Goal: Task Accomplishment & Management: Use online tool/utility

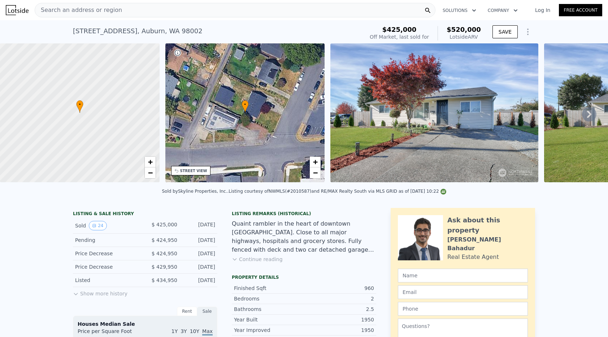
click at [87, 9] on span "Search an address or region" at bounding box center [78, 10] width 87 height 9
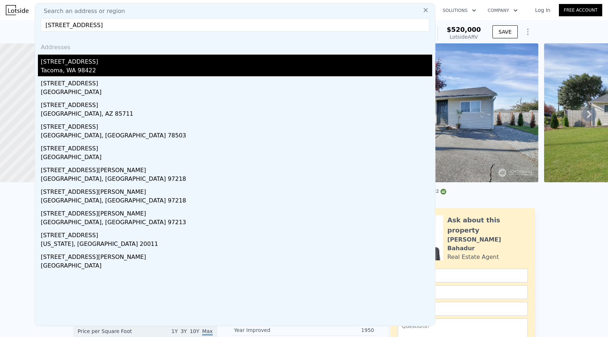
type input "[STREET_ADDRESS]"
click at [108, 64] on div "[STREET_ADDRESS]" at bounding box center [236, 61] width 391 height 12
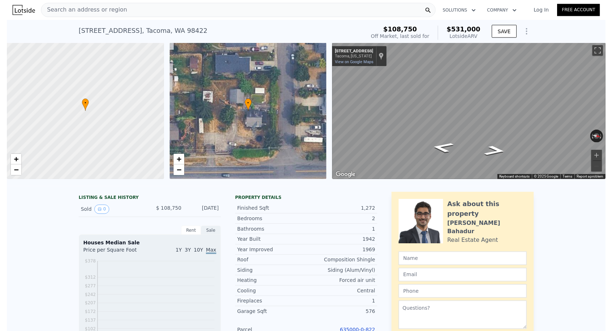
scroll to position [205, 0]
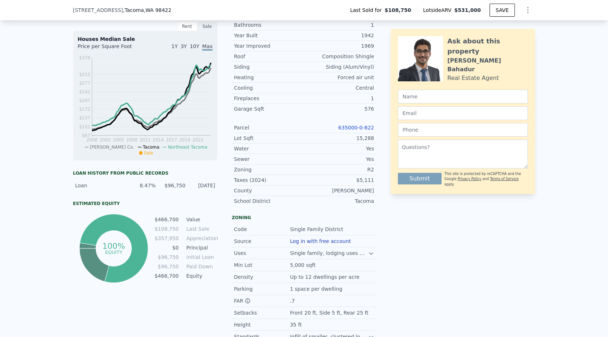
click at [347, 126] on link "635000-0-822" at bounding box center [356, 128] width 36 height 6
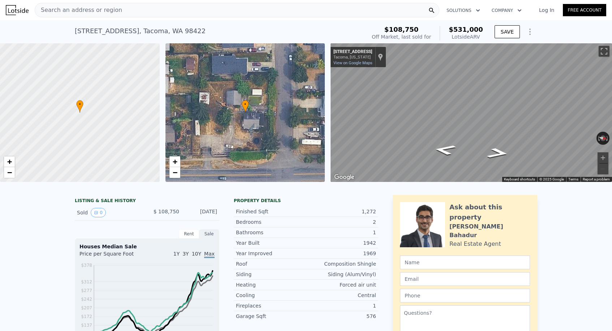
scroll to position [0, 0]
click at [120, 15] on div "Search an address or region" at bounding box center [237, 10] width 404 height 14
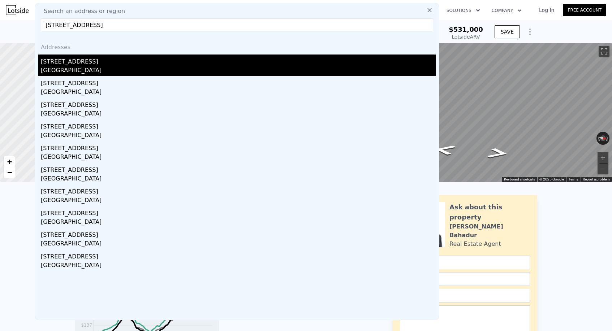
type input "[STREET_ADDRESS]"
click at [104, 61] on div "[STREET_ADDRESS]" at bounding box center [238, 61] width 395 height 12
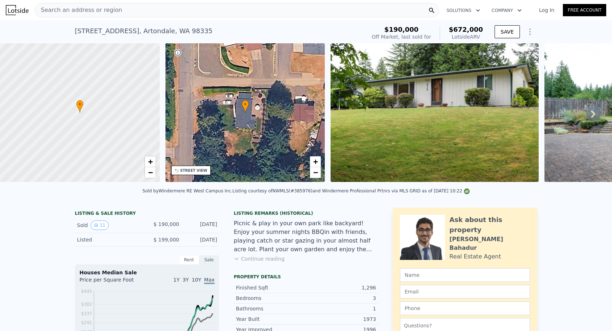
click at [104, 7] on span "Search an address or region" at bounding box center [78, 10] width 87 height 9
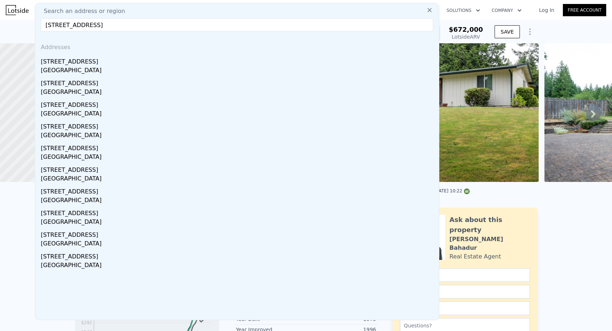
type input "[STREET_ADDRESS]"
click at [87, 67] on div "[GEOGRAPHIC_DATA]" at bounding box center [238, 71] width 395 height 10
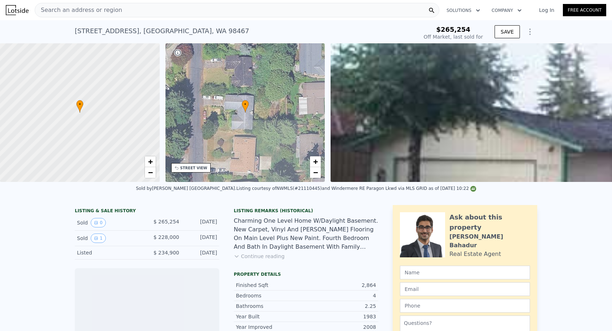
click at [87, 67] on div at bounding box center [79, 113] width 191 height 166
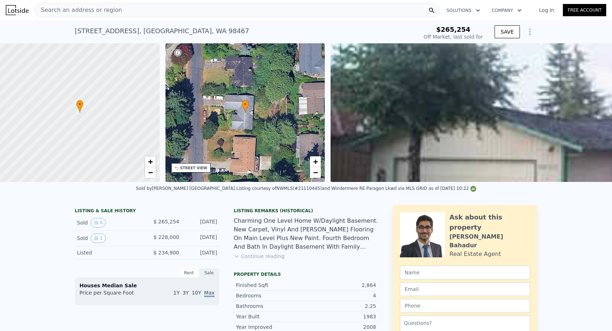
type input "-$ 246,495"
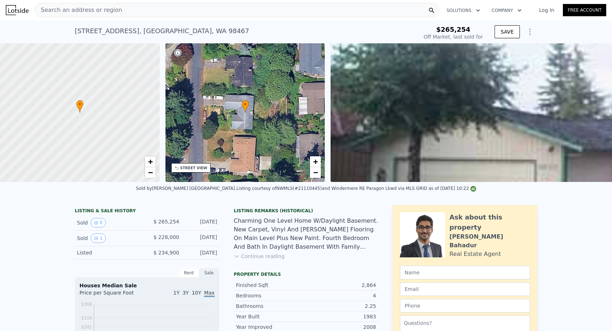
drag, startPoint x: 105, startPoint y: 26, endPoint x: 531, endPoint y: 34, distance: 426.1
click at [531, 34] on icon "Show Options" at bounding box center [529, 31] width 9 height 9
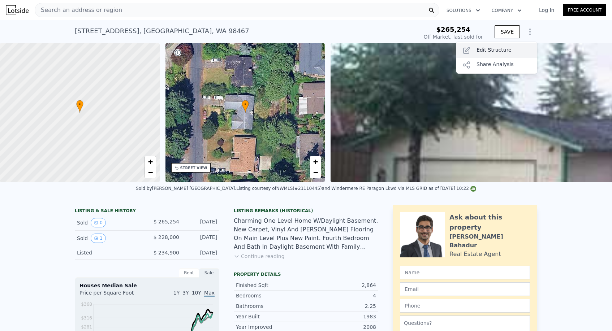
drag, startPoint x: 531, startPoint y: 34, endPoint x: 486, endPoint y: 51, distance: 48.2
click at [486, 51] on div "Edit Structure" at bounding box center [496, 50] width 81 height 14
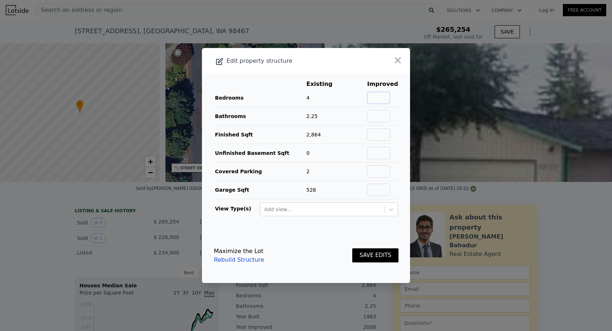
drag, startPoint x: 486, startPoint y: 51, endPoint x: 383, endPoint y: 91, distance: 110.4
click at [383, 92] on input "text" at bounding box center [378, 98] width 23 height 12
type input "4"
click at [386, 115] on input "text" at bounding box center [378, 116] width 23 height 12
type input "2.25"
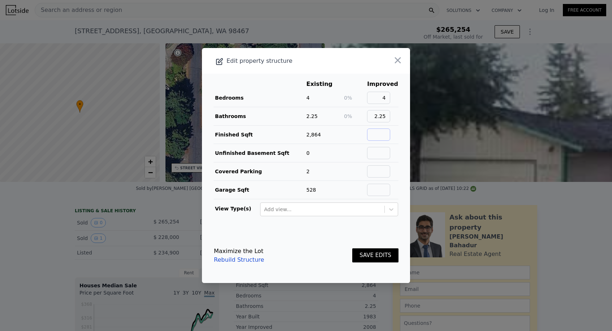
click at [386, 140] on input "text" at bounding box center [378, 135] width 23 height 12
type input "2864"
drag, startPoint x: 383, startPoint y: 91, endPoint x: 385, endPoint y: 168, distance: 77.3
click at [385, 168] on input "text" at bounding box center [378, 171] width 23 height 12
type input "2"
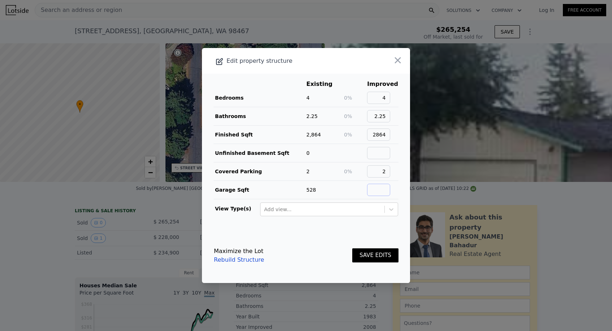
drag, startPoint x: 385, startPoint y: 168, endPoint x: 385, endPoint y: 193, distance: 24.9
click at [385, 193] on input "text" at bounding box center [378, 190] width 23 height 12
type input "528"
click at [374, 251] on button "SAVE EDITS" at bounding box center [375, 255] width 46 height 14
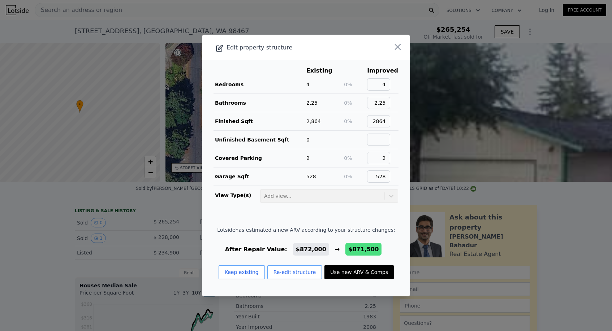
click at [369, 274] on button "Use new ARV & Comps" at bounding box center [358, 272] width 69 height 14
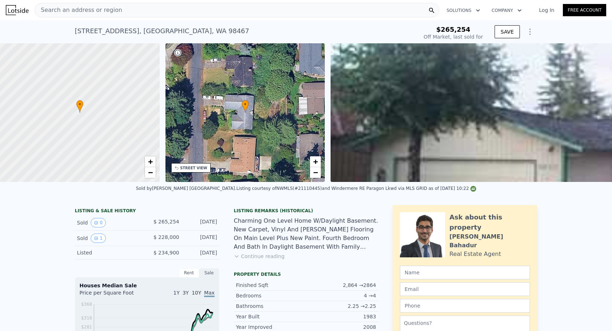
type input "$ 871,500"
type input "$ 561,561"
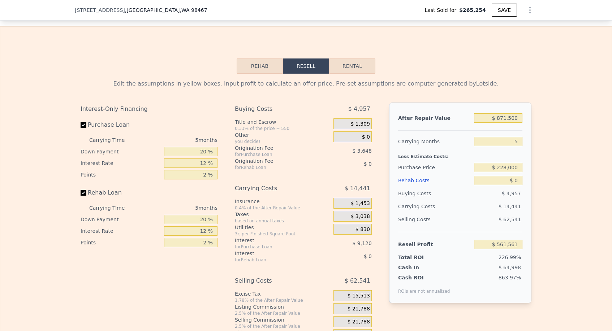
scroll to position [1106, 0]
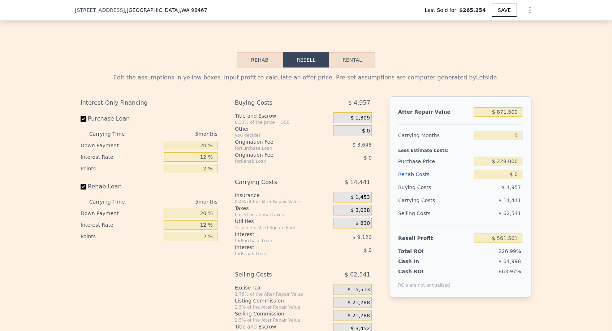
drag, startPoint x: 335, startPoint y: 103, endPoint x: 518, endPoint y: 145, distance: 187.6
click at [518, 140] on input "5" at bounding box center [498, 135] width 48 height 9
type input "3"
type input "$ 567,337"
type input "3"
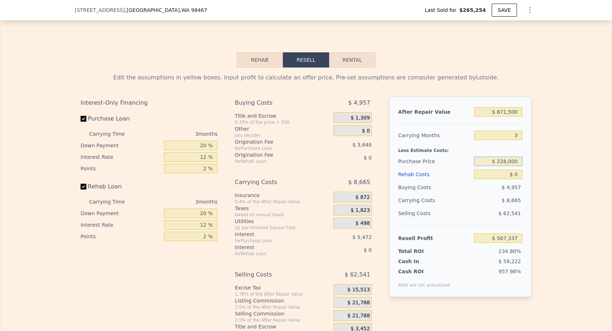
drag, startPoint x: 518, startPoint y: 145, endPoint x: 510, endPoint y: 171, distance: 26.8
click at [510, 166] on input "$ 228,000" at bounding box center [498, 161] width 48 height 9
type input "$ 500,000"
click at [519, 179] on input "$ 0" at bounding box center [498, 174] width 48 height 9
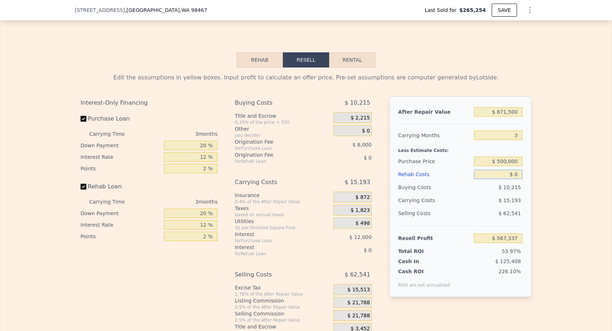
type input "$ 283,551"
type input "$ 60"
type input "$ 283,490"
type input "$ 6,000"
type input "$ 277,311"
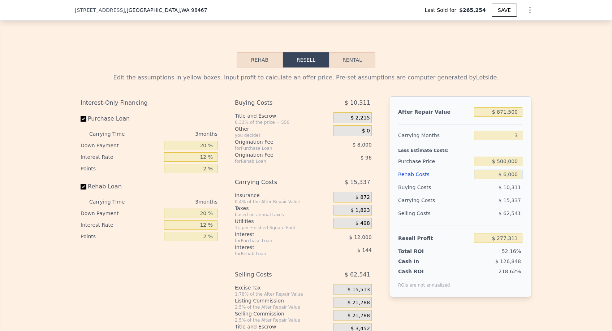
type input "$ 60,000"
type input "$ 221,151"
drag, startPoint x: 510, startPoint y: 171, endPoint x: 173, endPoint y: 47, distance: 359.3
click at [173, 47] on div "Rehab Resell Rental Edit the assumptions in yellow boxes. Input profit to calcu…" at bounding box center [306, 194] width 612 height 348
type input "$ 872,000"
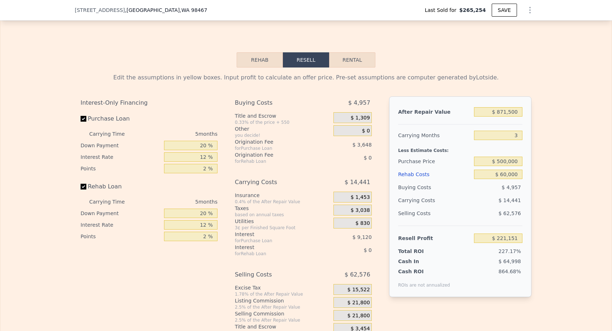
type input "5"
type input "$ 0"
type input "$ 562,026"
click at [513, 140] on input "5" at bounding box center [498, 135] width 48 height 9
click at [516, 140] on input "5" at bounding box center [498, 135] width 48 height 9
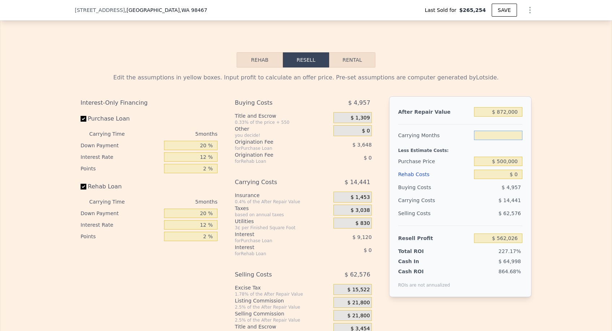
type input "3"
type input "$ 567,802"
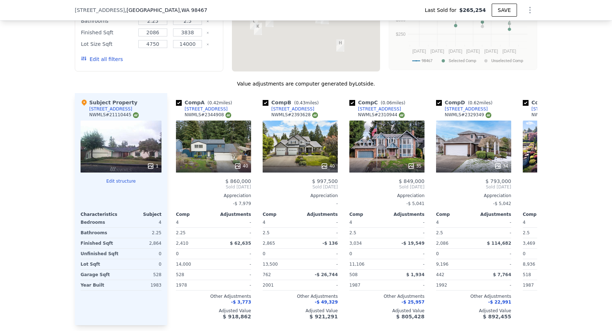
type input "5"
type input "$ 562,026"
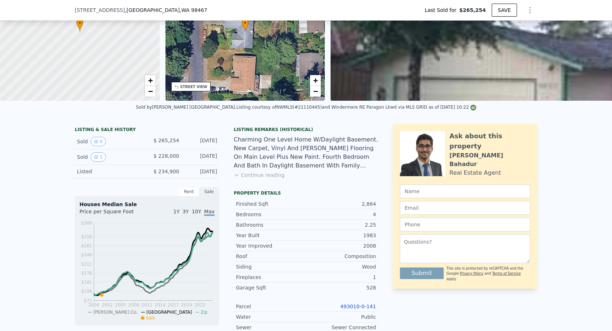
scroll to position [297, 0]
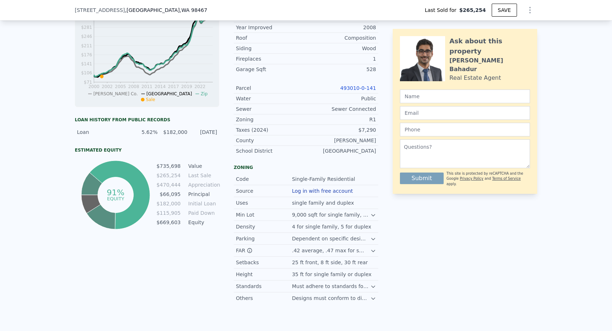
click at [346, 89] on link "493010-0-141" at bounding box center [358, 88] width 36 height 6
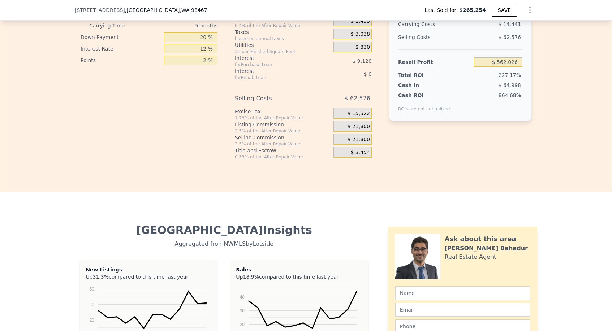
scroll to position [1142, 0]
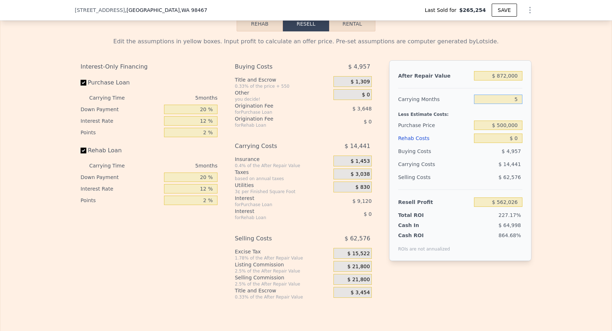
click at [518, 104] on input "5" at bounding box center [498, 99] width 48 height 9
type input "3"
type input "$ 567,802"
type input "3"
click at [500, 130] on input "$ 500,000" at bounding box center [498, 125] width 48 height 9
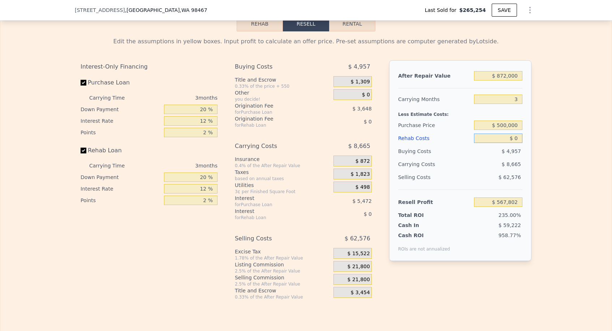
click at [520, 143] on input "$ 0" at bounding box center [498, 138] width 48 height 9
type input "$ 284,016"
type input "$ 6"
type input "$ 284,010"
type input "$ 60"
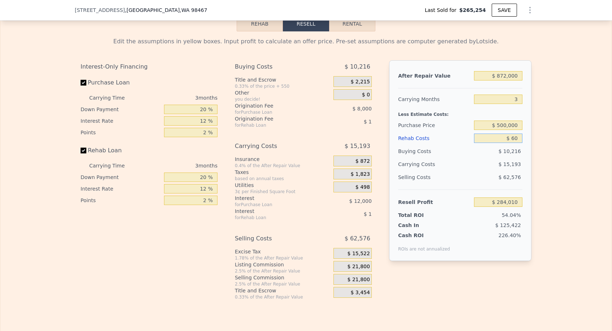
type input "$ 283,955"
type input "$ 600"
type input "$ 283,391"
type input "$ 6,000"
type input "$ 277,776"
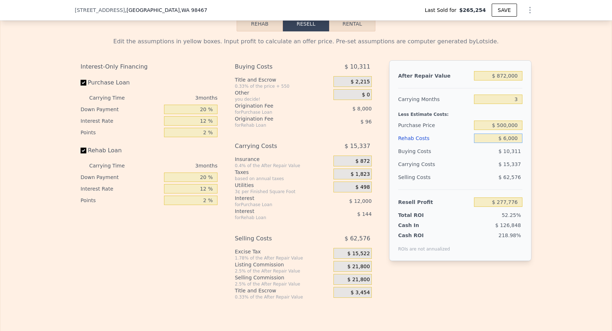
type input "$ 60,000"
type input "$ 221,616"
type input "$ 600,000"
type input "-$ 339,984"
type input "$ 60,000"
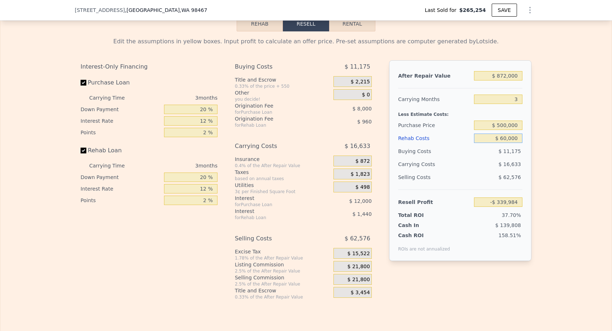
type input "$ 221,616"
type input "$ 600"
type input "$ 277,776"
type input "$ 60"
type input "$ 283,391"
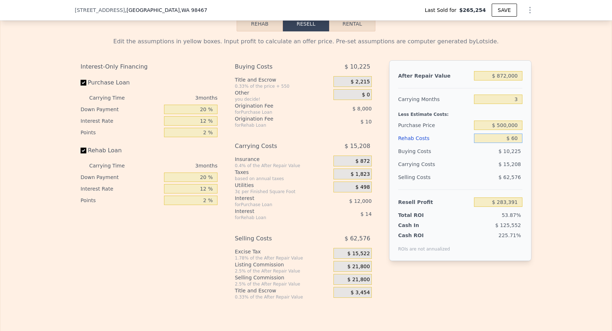
type input "$ 6"
type input "$ 284,010"
type input "$ 7"
type input "$ 284,009"
type input "$ 700"
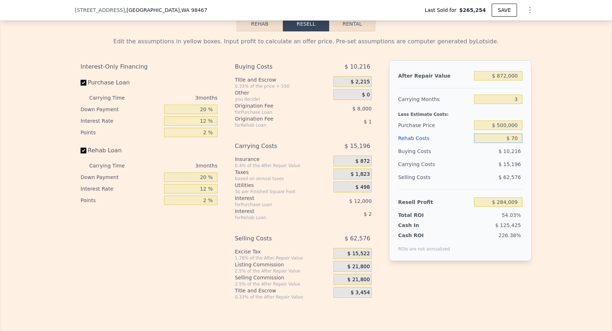
type input "$ 283,287"
type input "$ 7,000"
type input "$ 276,736"
type input "$ 70,000"
type input "$ 211,216"
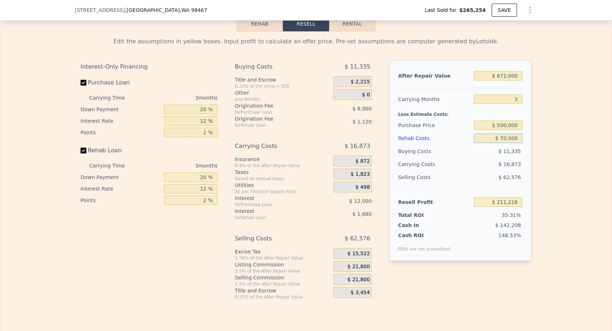
type input "$ 700,000"
type input "-$ 443,984"
type input "$ 70,000"
type input "$ 211,216"
click at [549, 141] on div "Edit the assumptions in yellow boxes. Input profit to calculate an offer price.…" at bounding box center [305, 165] width 611 height 269
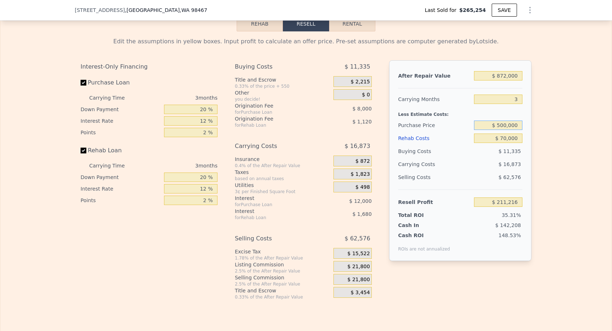
click at [499, 130] on input "$ 500,000" at bounding box center [498, 125] width 48 height 9
click at [503, 130] on input "$ 500,000" at bounding box center [498, 125] width 48 height 9
click at [498, 130] on input "$ 500,000" at bounding box center [498, 125] width 48 height 9
click at [499, 130] on input "$ 500,000" at bounding box center [498, 125] width 48 height 9
click at [501, 130] on input "$ 500,000" at bounding box center [498, 125] width 48 height 9
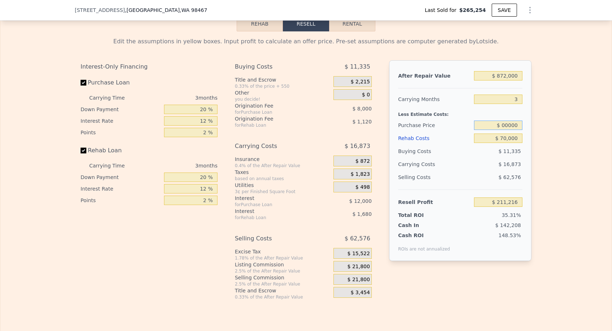
type input "$ 600,000"
click at [506, 143] on input "$ 70,000" at bounding box center [498, 138] width 48 height 9
type input "$ 106,883"
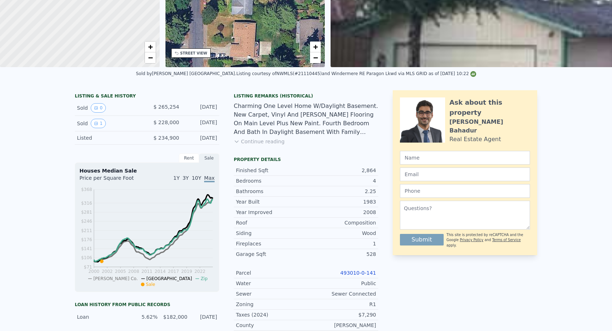
type input "5"
type input "$ 0"
type input "$ 562,026"
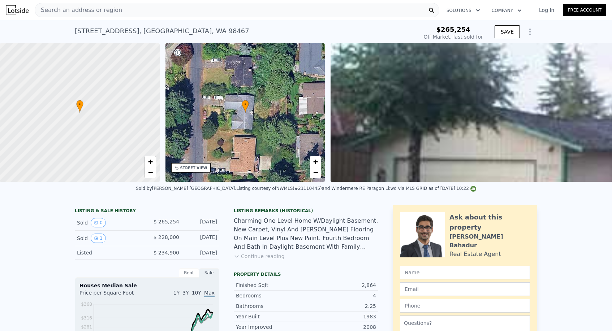
scroll to position [0, 0]
click at [98, 12] on span "Search an address or region" at bounding box center [78, 10] width 87 height 9
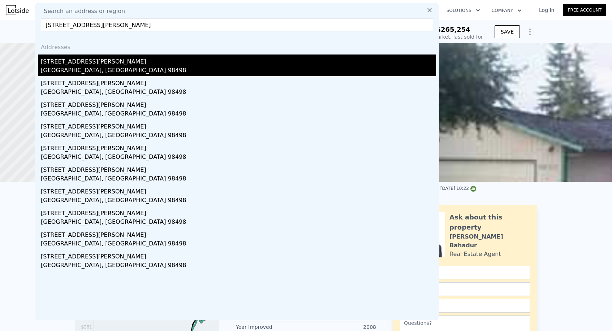
type input "[STREET_ADDRESS][PERSON_NAME]"
click at [98, 61] on div "[STREET_ADDRESS][PERSON_NAME]" at bounding box center [238, 61] width 395 height 12
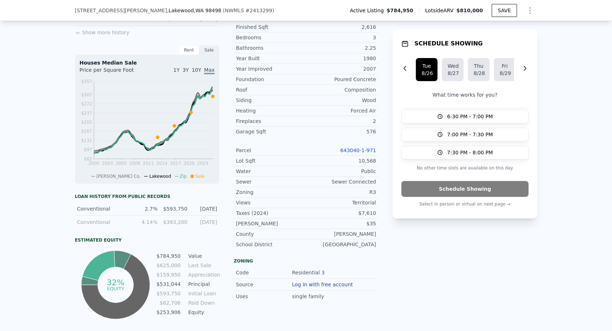
scroll to position [34, 0]
click at [348, 151] on link "643040-1-971" at bounding box center [358, 150] width 36 height 6
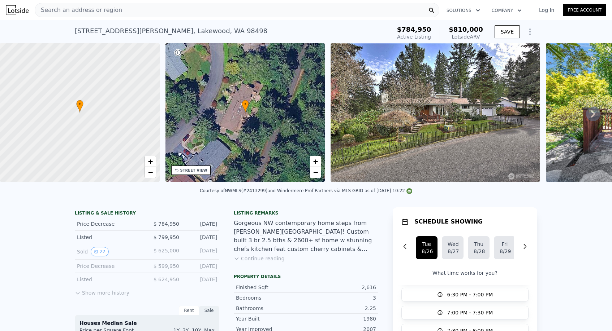
scroll to position [0, 0]
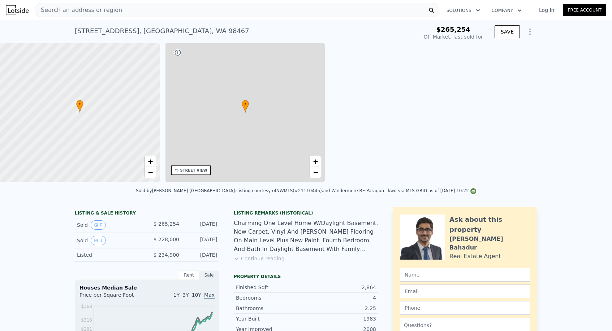
checkbox input "true"
type input "$ 872,000"
type input "4"
type input "2.25"
type input "2.5"
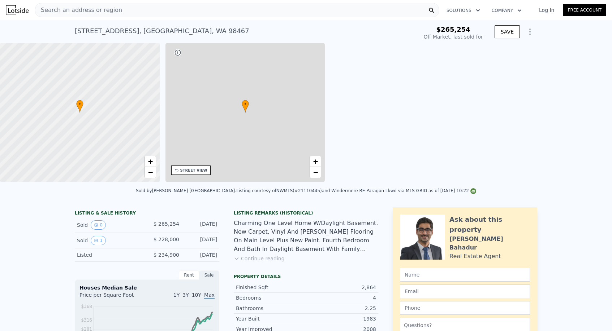
type input "2086"
type input "3838"
type input "4750"
type input "14000"
type input "$ 562,026"
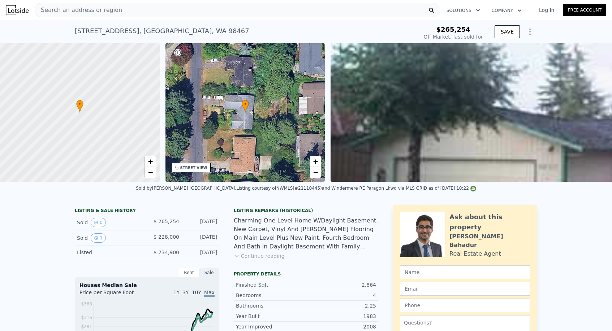
click at [607, 0] on nav "Search an address or region Solutions Company Open main menu Log In Free Account" at bounding box center [306, 10] width 612 height 20
